Goal: Communication & Community: Share content

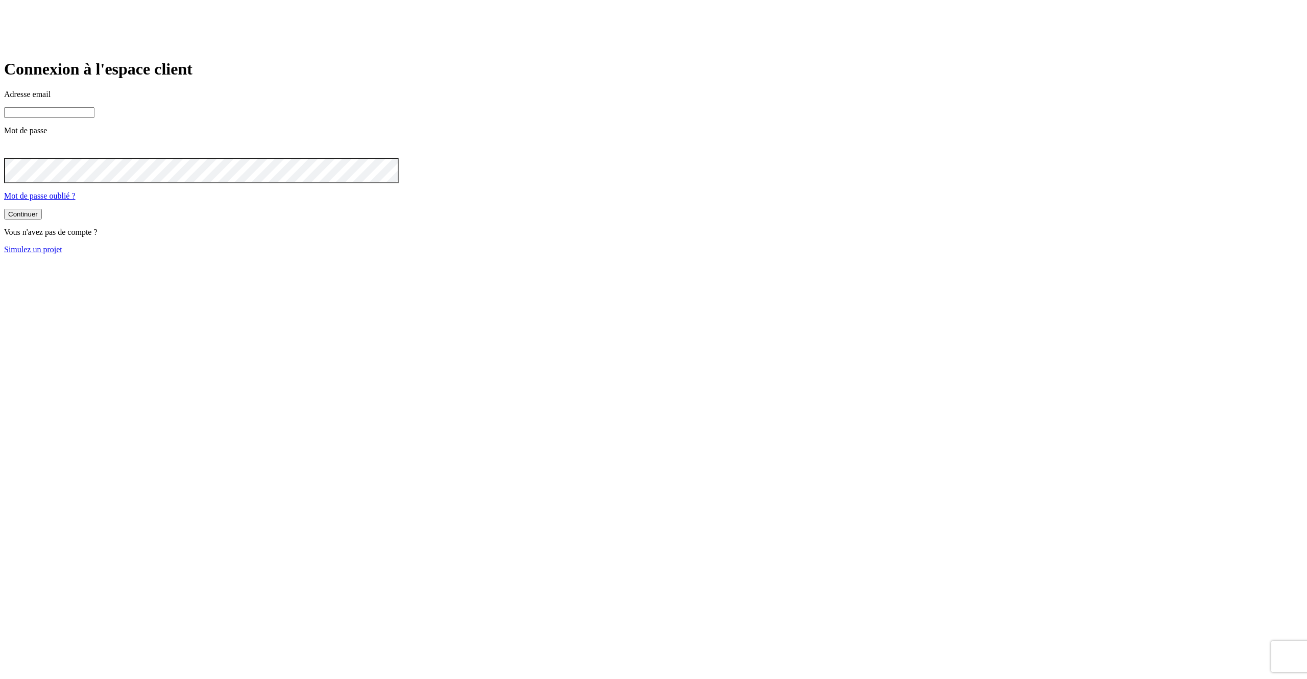
click at [94, 118] on input at bounding box center [49, 112] width 90 height 11
type input "j"
paste input "[DOMAIN_NAME][PERSON_NAME][EMAIL_ADDRESS][DOMAIN_NAME]"
type input "[PERSON_NAME][DOMAIN_NAME][EMAIL_ADDRESS][DOMAIN_NAME]"
click at [4, 210] on button "Continuer" at bounding box center [23, 215] width 38 height 11
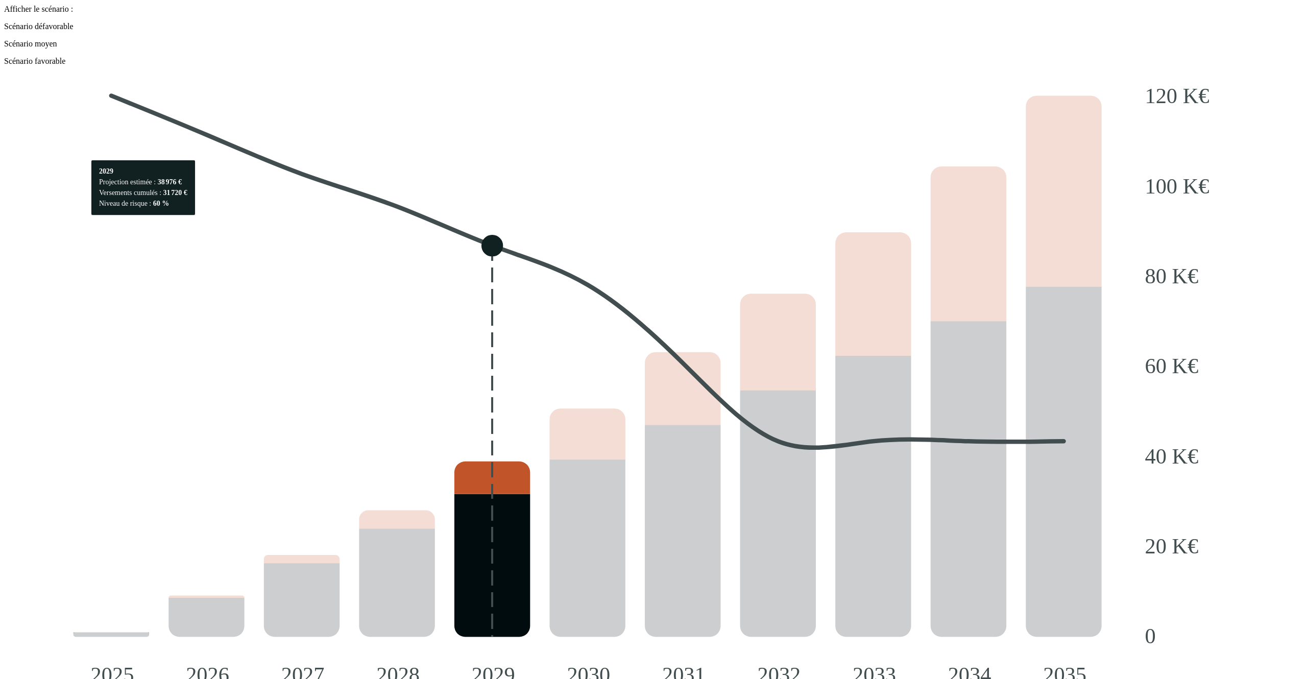
scroll to position [1123, 0]
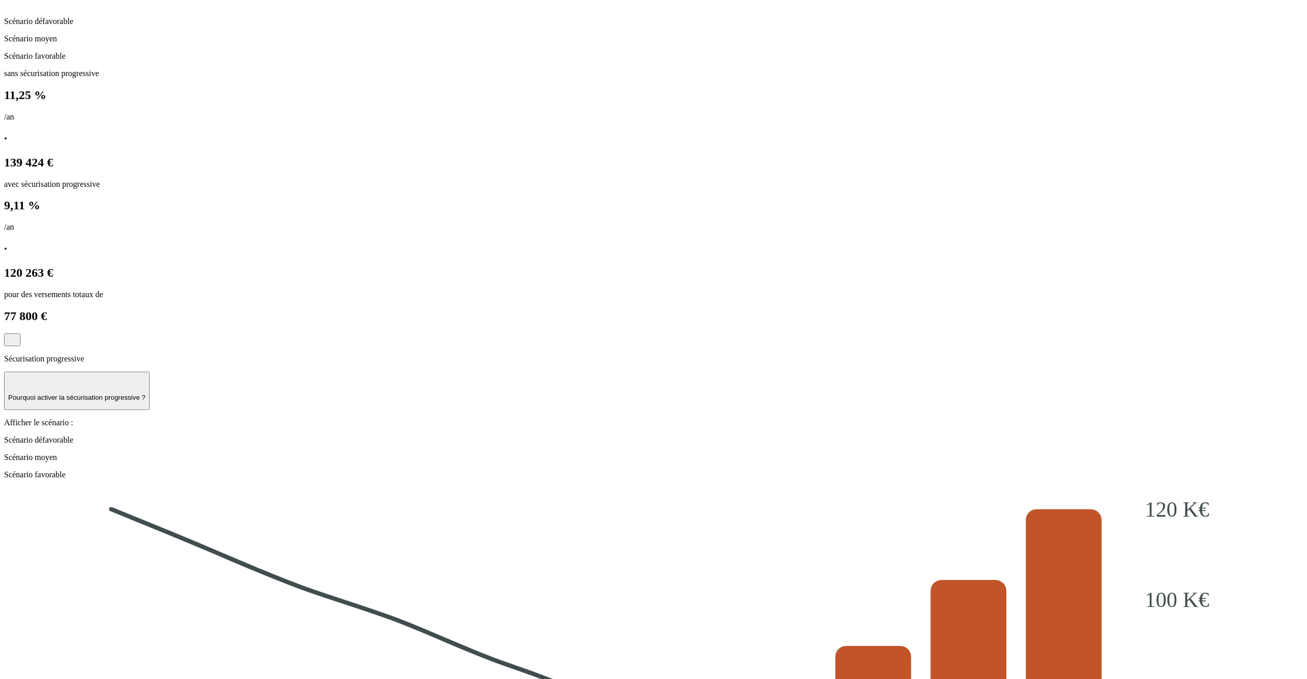
scroll to position [366, 0]
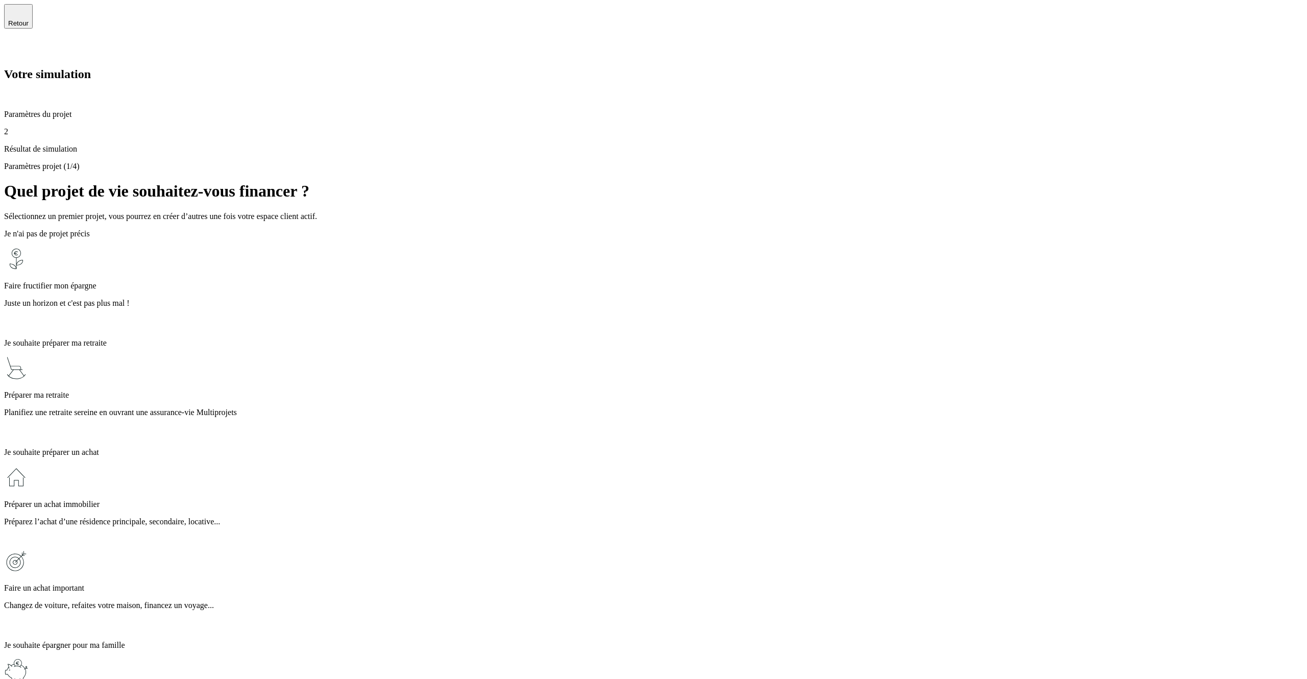
click at [100, 135] on div "2 Résultat de simulation" at bounding box center [653, 140] width 1299 height 27
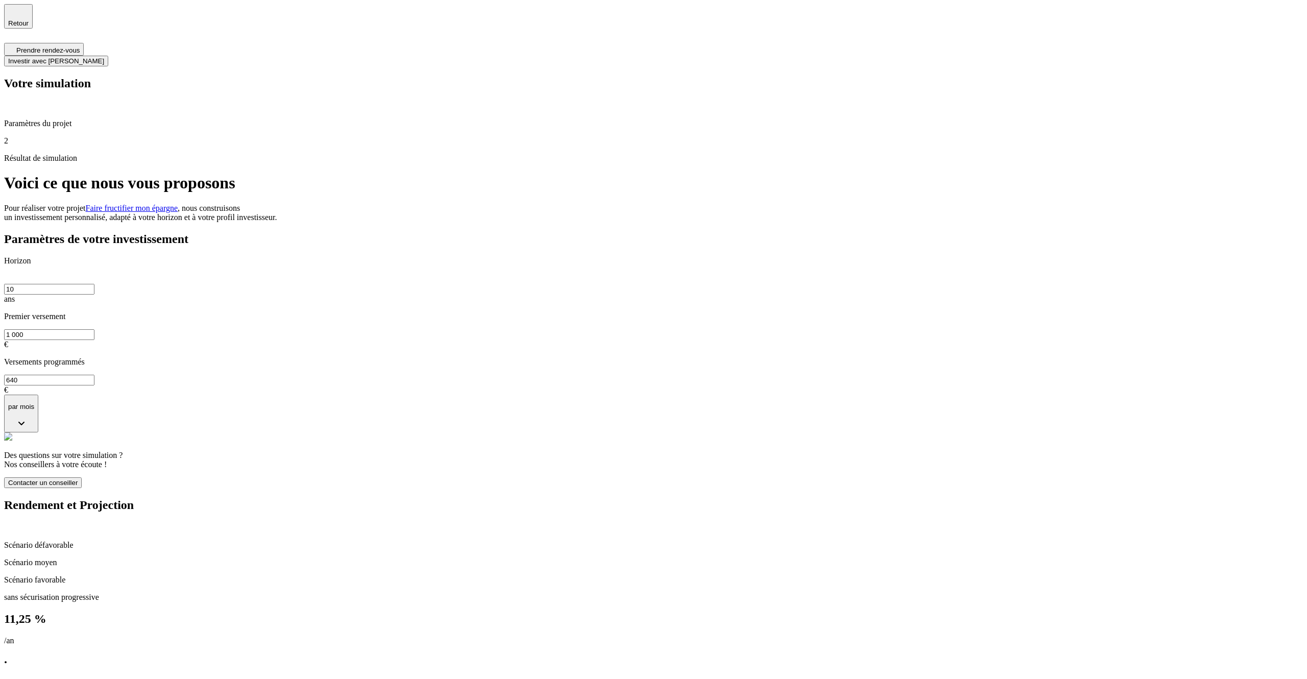
click at [29, 21] on span "Retour" at bounding box center [18, 23] width 20 height 8
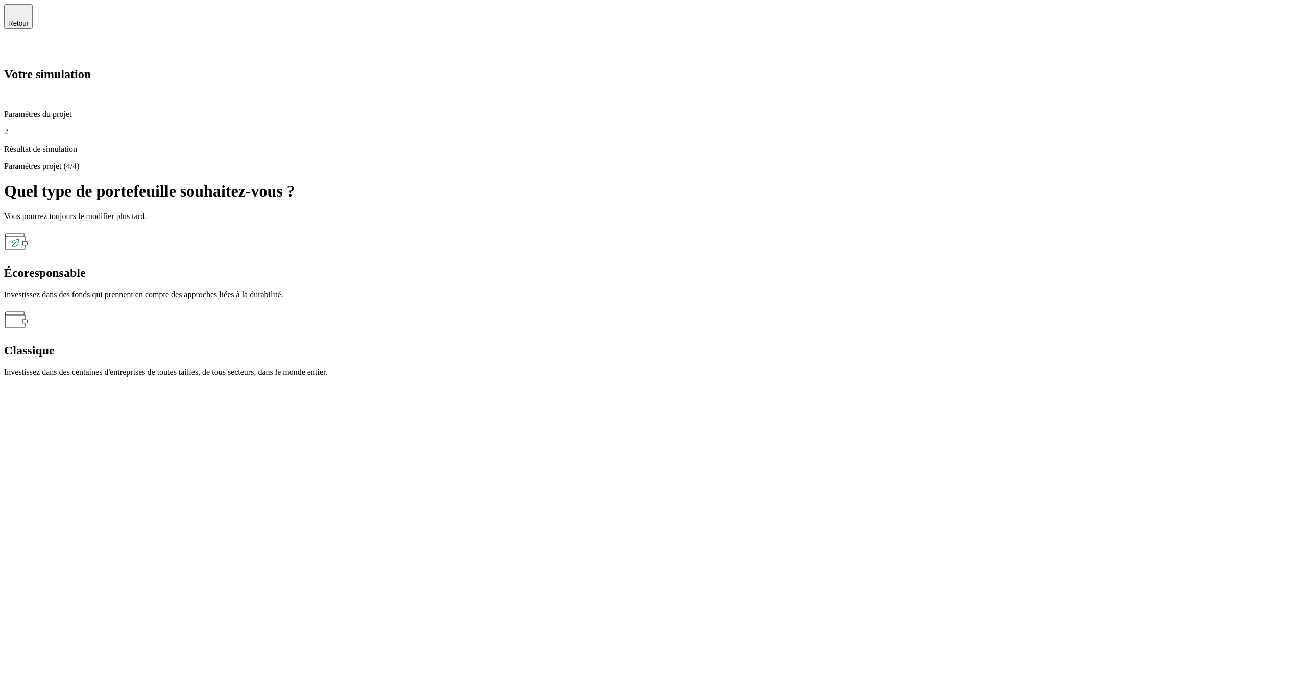
click at [29, 22] on span "Retour" at bounding box center [18, 23] width 20 height 8
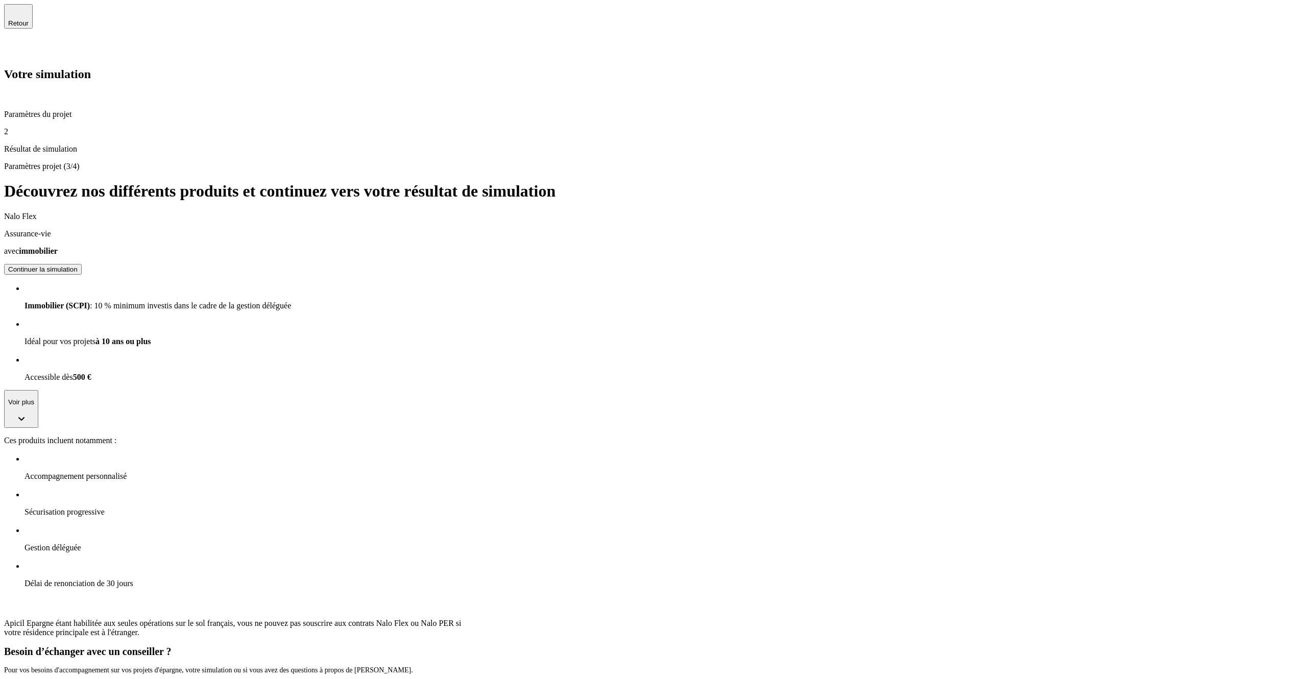
click at [29, 22] on span "Retour" at bounding box center [18, 23] width 20 height 8
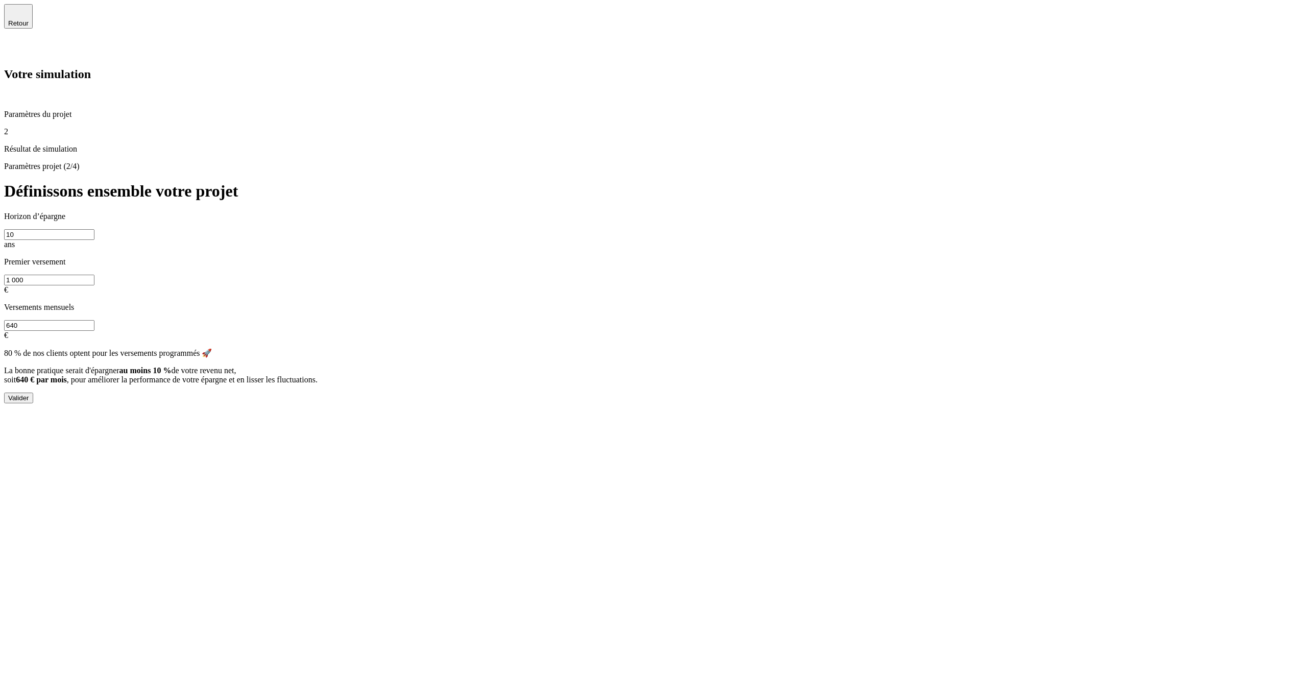
click at [29, 21] on span "Retour" at bounding box center [18, 23] width 20 height 8
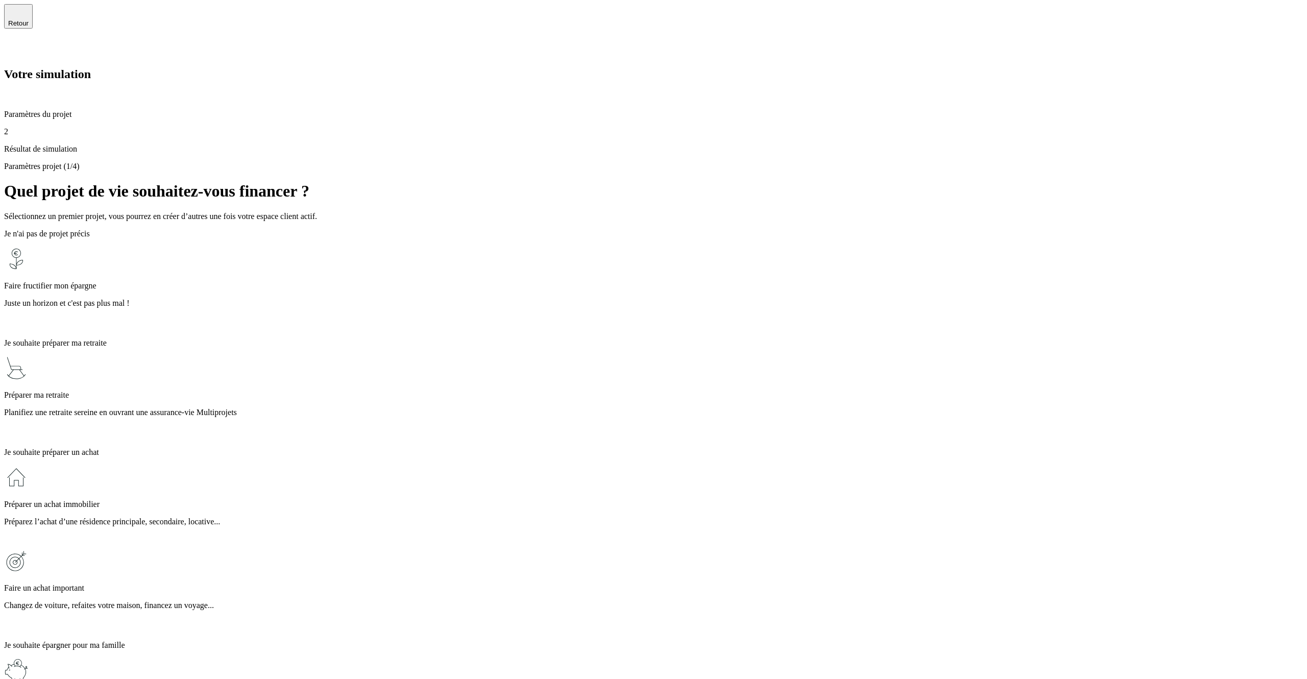
click at [29, 21] on span "Retour" at bounding box center [18, 23] width 20 height 8
click at [445, 162] on div "Paramètres projet (1/4) Quel projet de vie souhaitez-vous financer ? Sélectionn…" at bounding box center [653, 536] width 1299 height 748
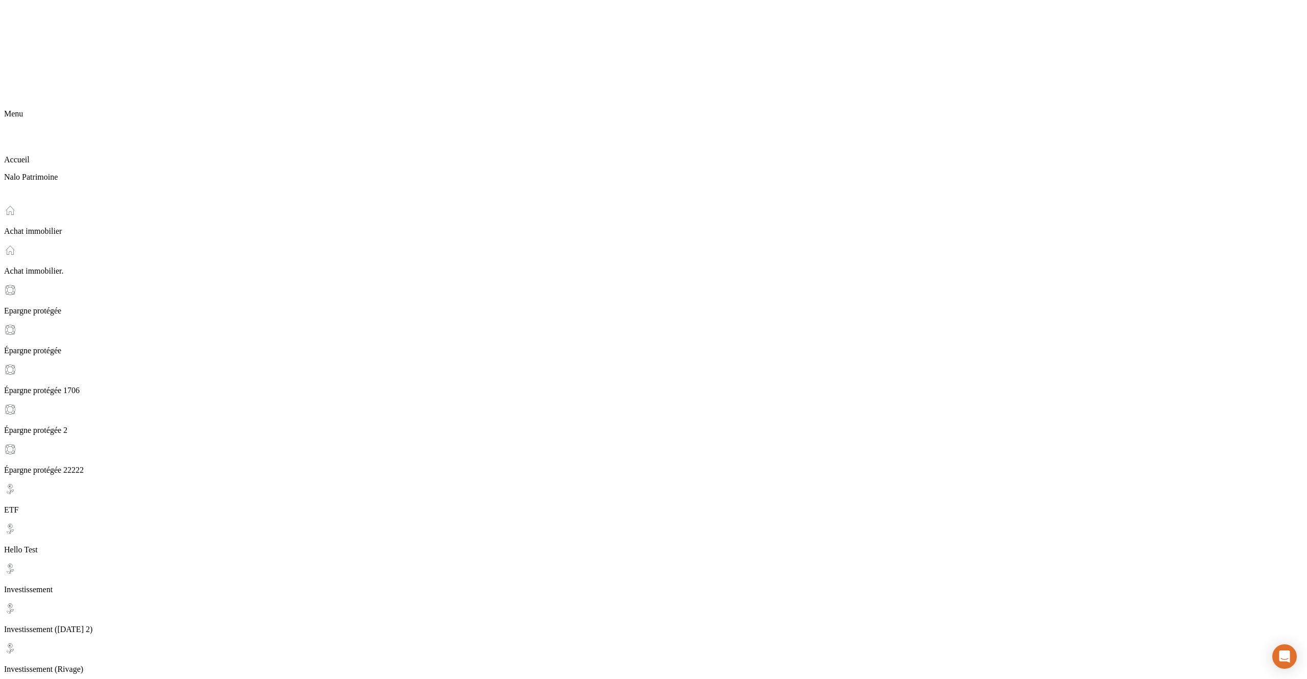
scroll to position [61, 0]
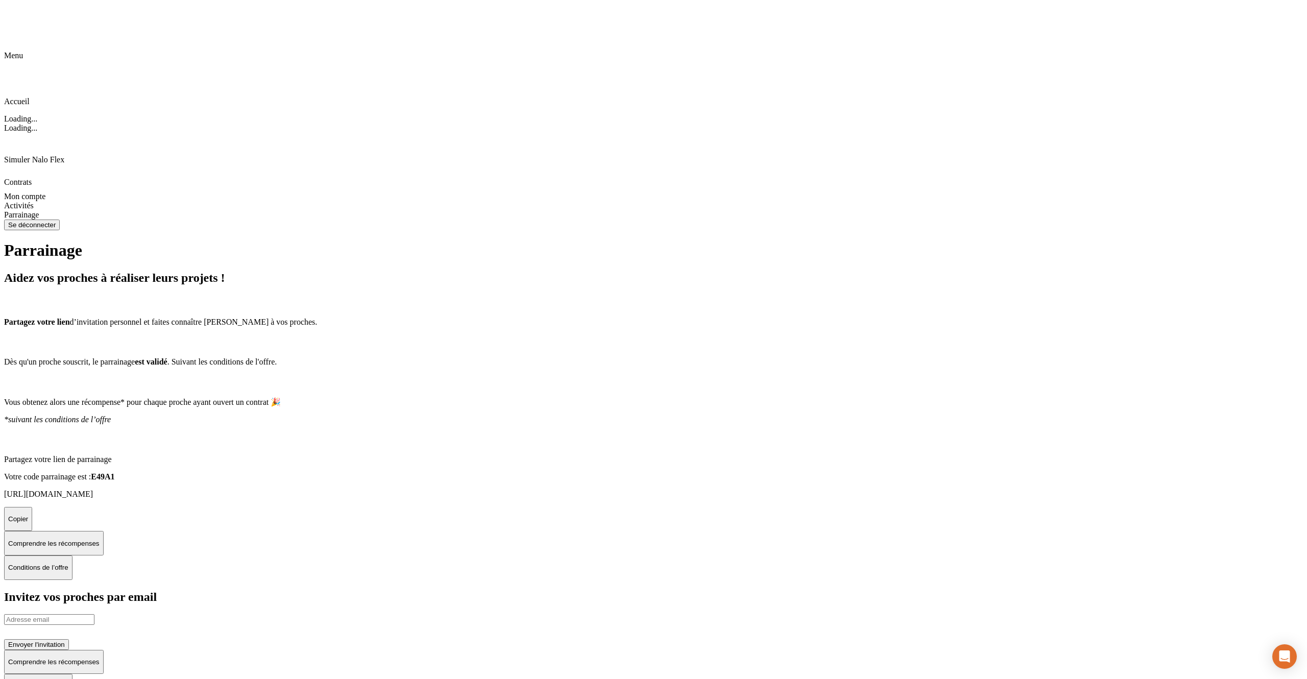
click at [94, 614] on input "email" at bounding box center [49, 619] width 90 height 11
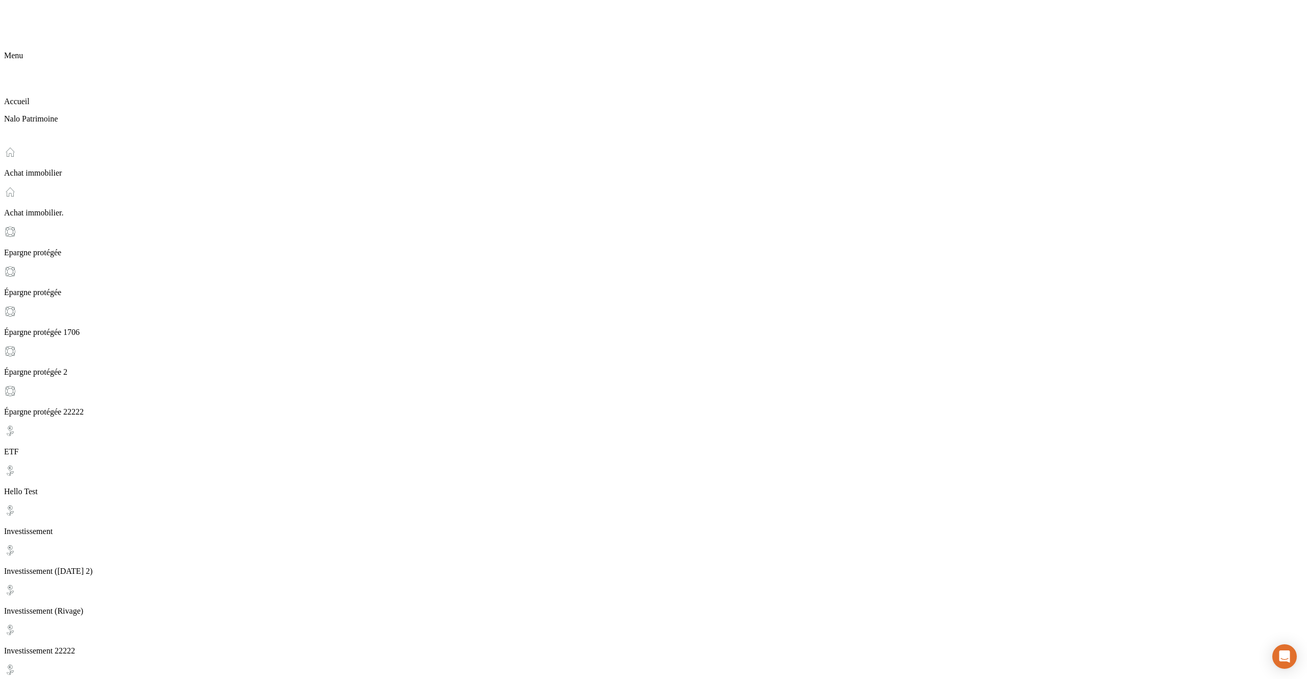
type input "fzegezg@ff.ff"
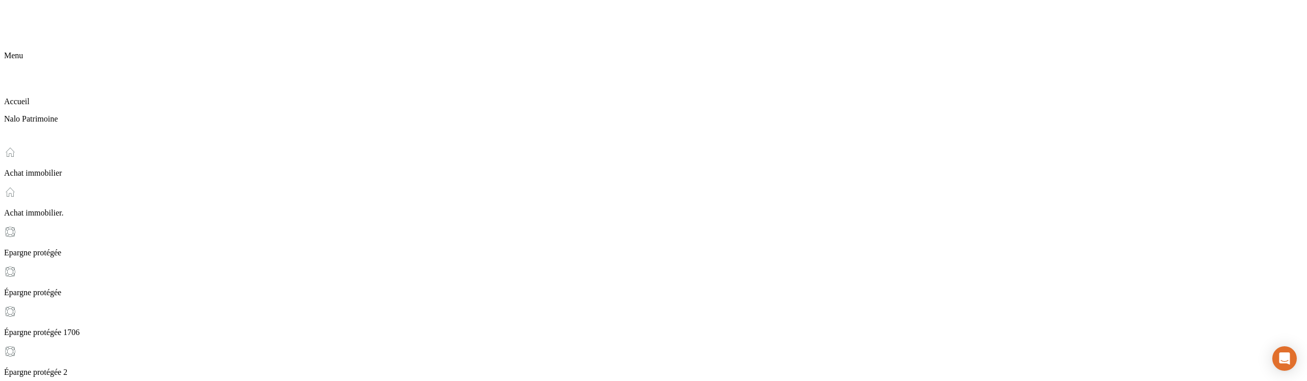
type input "erzgegzg@egg.fr"
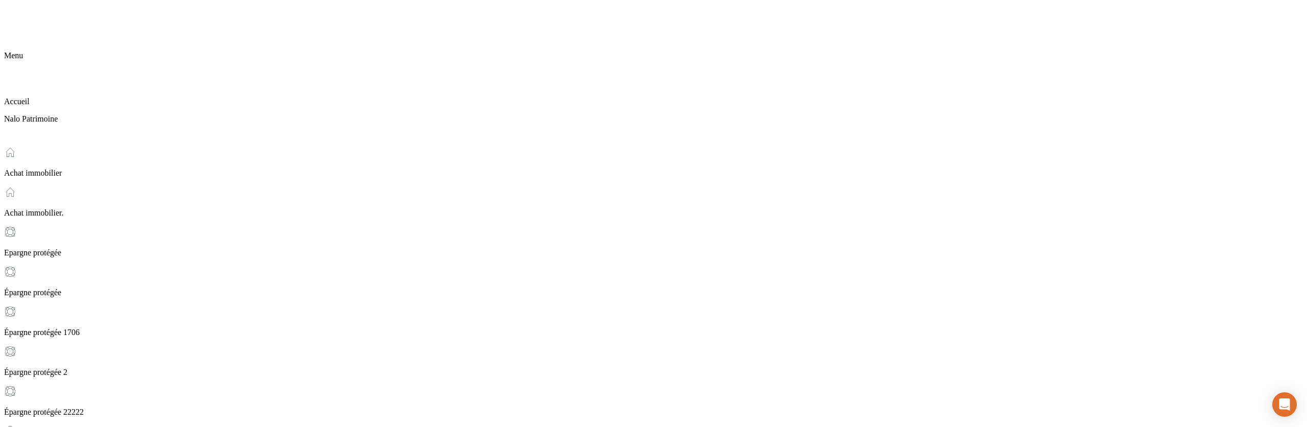
drag, startPoint x: 798, startPoint y: 64, endPoint x: 952, endPoint y: 71, distance: 154.4
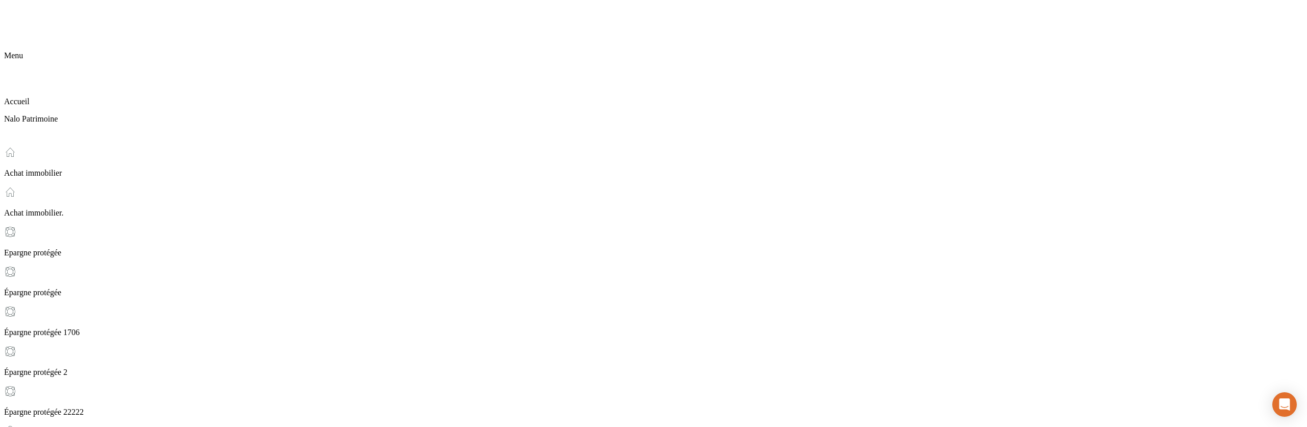
drag, startPoint x: 894, startPoint y: 92, endPoint x: 987, endPoint y: 99, distance: 93.7
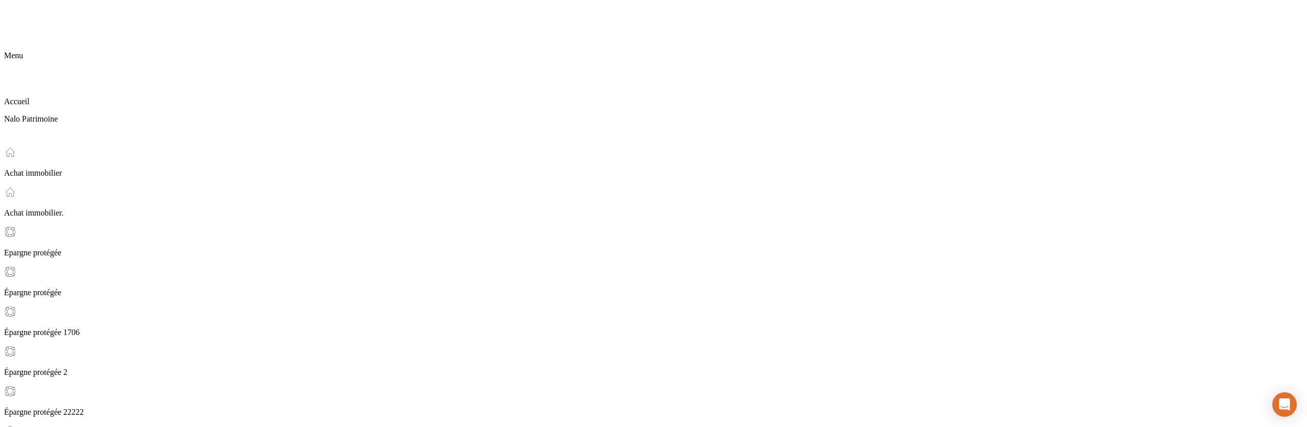
drag, startPoint x: 862, startPoint y: 172, endPoint x: 895, endPoint y: 172, distance: 32.7
drag, startPoint x: 847, startPoint y: 177, endPoint x: 1001, endPoint y: 177, distance: 154.7
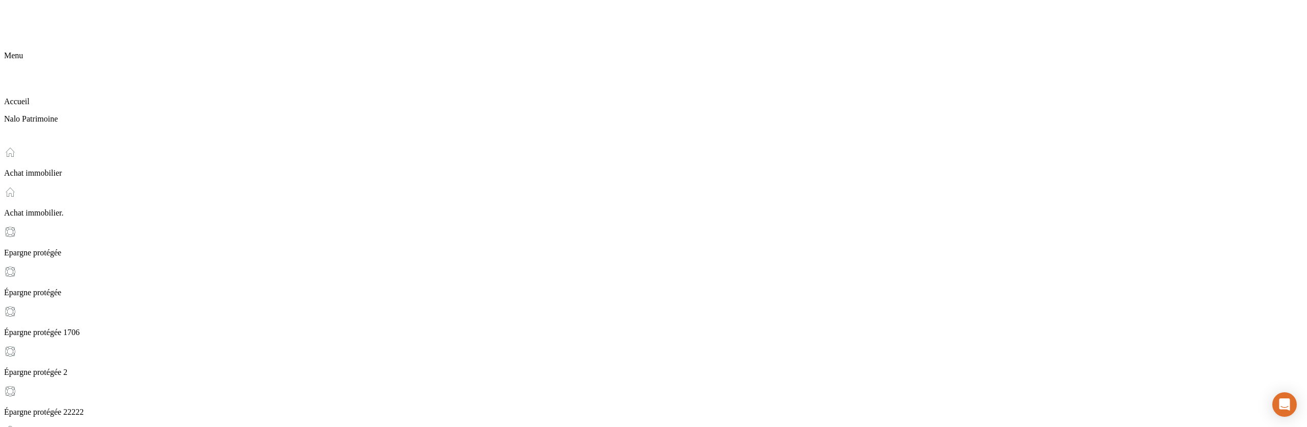
type input "dazfegf@vev.fefg"
type input "[EMAIL_ADDRESS][DOMAIN_NAME]"
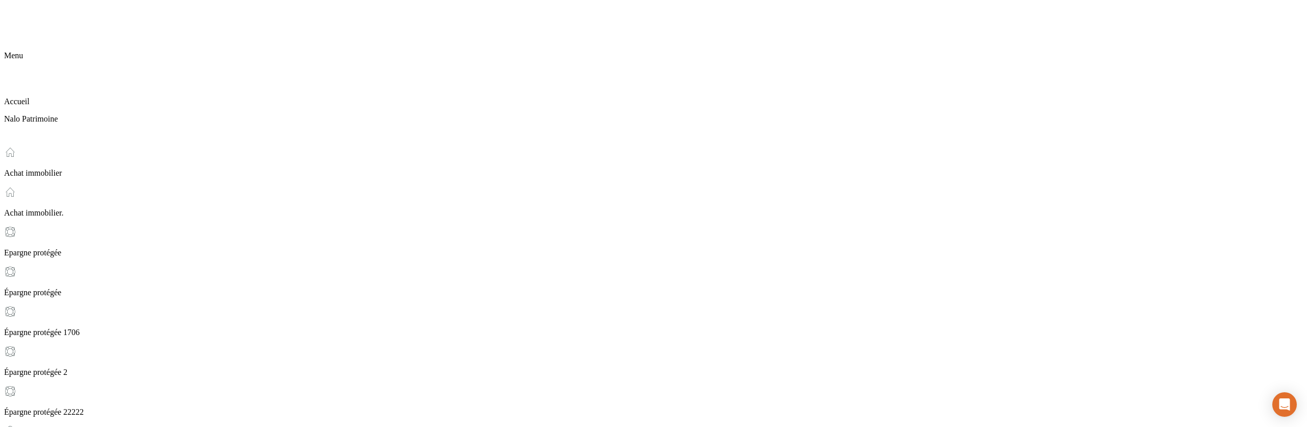
type input "[EMAIL_ADDRESS][DOMAIN_NAME]"
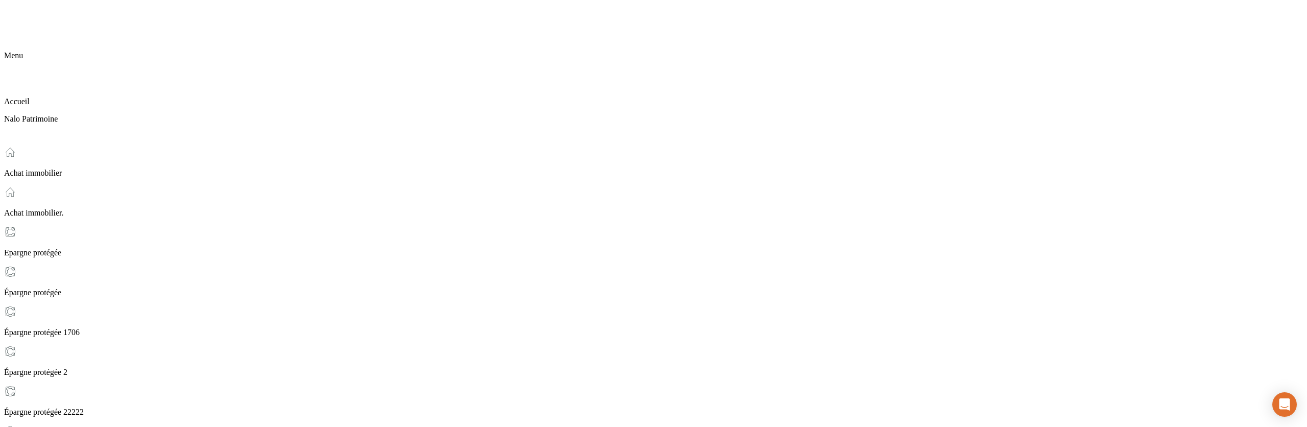
type input "[EMAIL_ADDRESS][DOMAIN_NAME]"
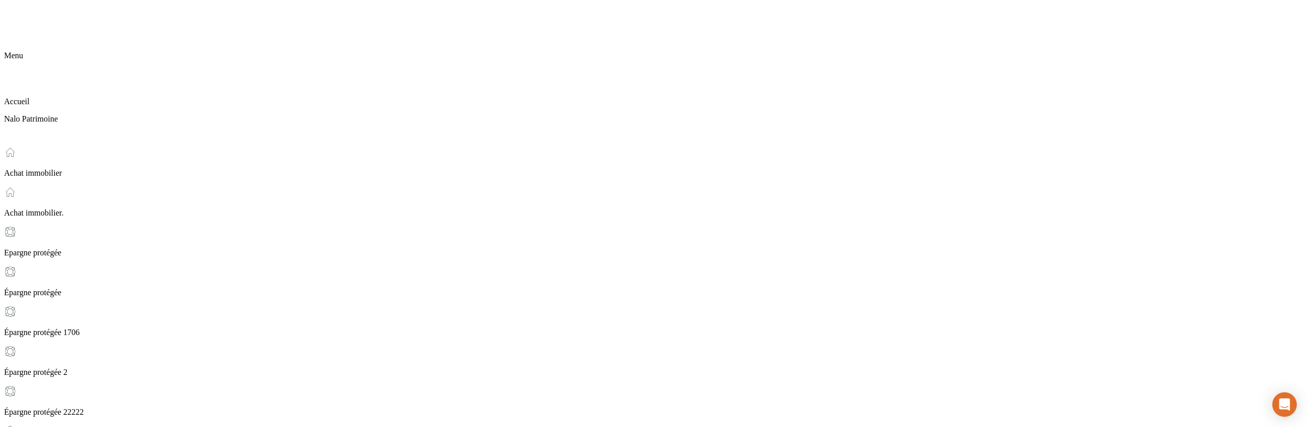
type input "dzfegg@ff.ffa"
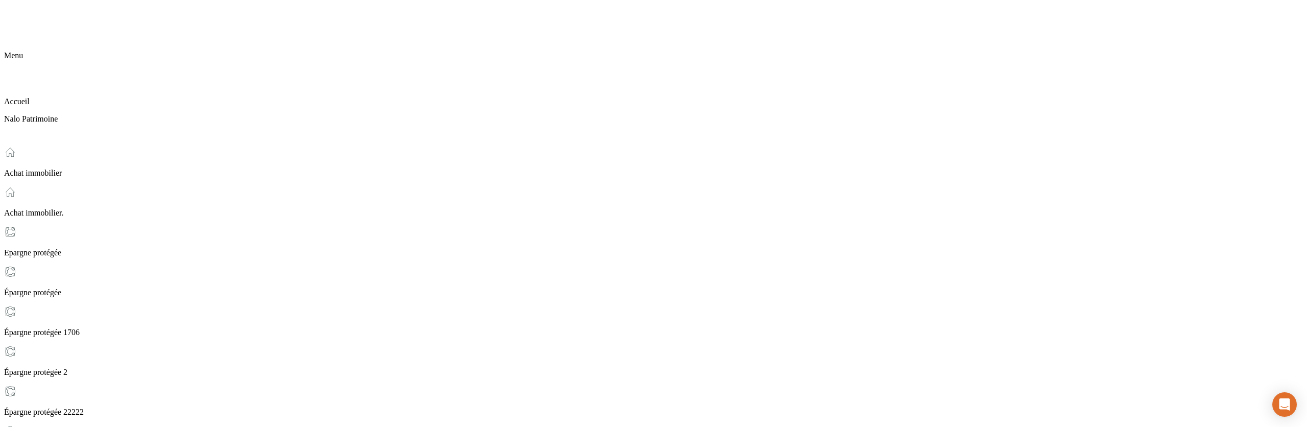
paste input "dzfegg@ff.ffa"
type input "dzfegg@ff.ffa"
drag, startPoint x: 809, startPoint y: 169, endPoint x: 1224, endPoint y: 169, distance: 414.1
